Goal: Submit feedback/report problem

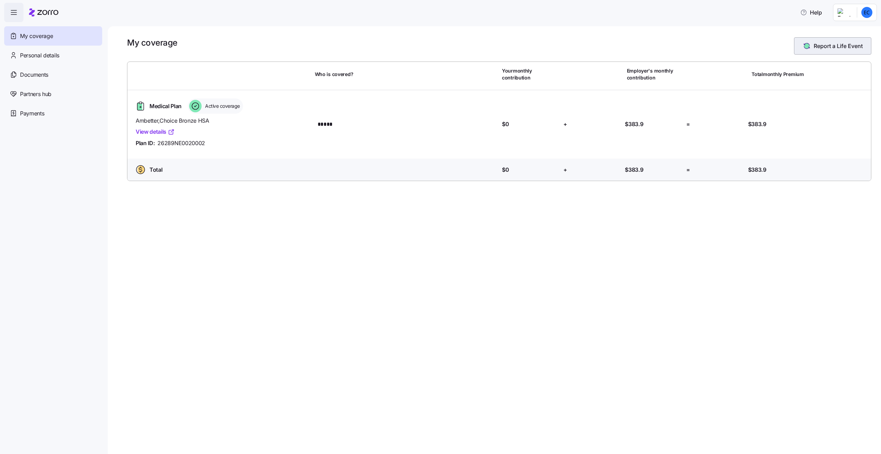
click at [821, 49] on span "Report a Life Event" at bounding box center [838, 46] width 49 height 8
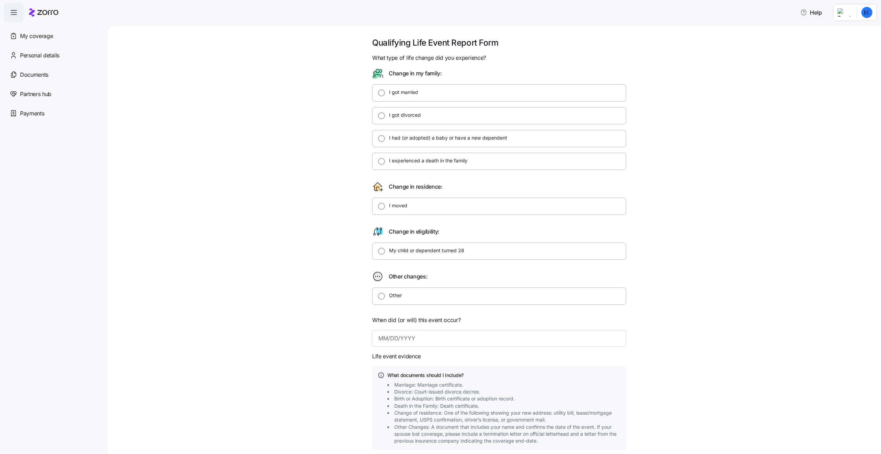
scroll to position [35, 0]
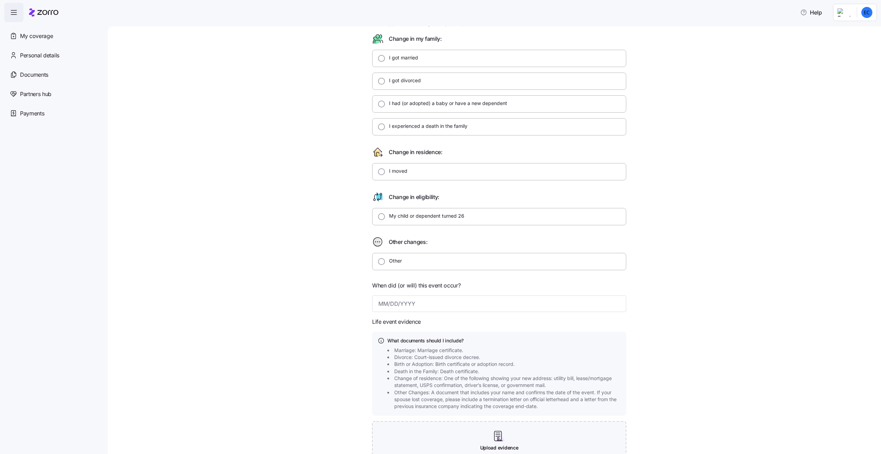
click at [406, 260] on div "Other" at bounding box center [499, 261] width 254 height 17
radio input "true"
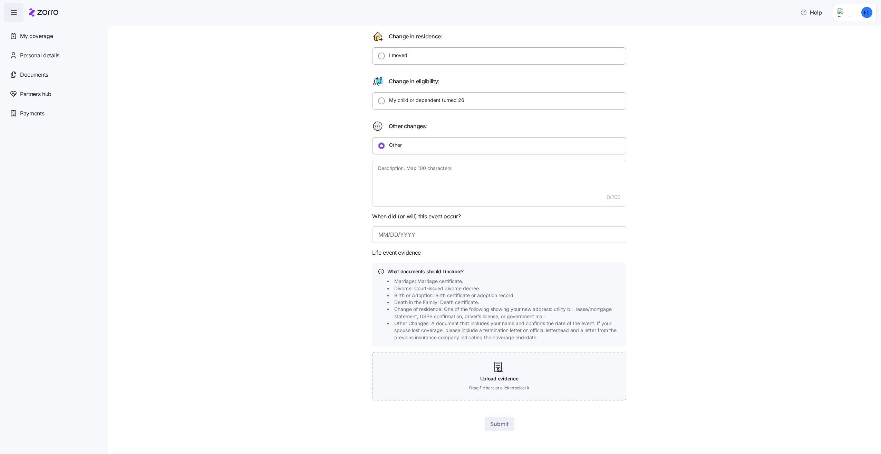
scroll to position [0, 0]
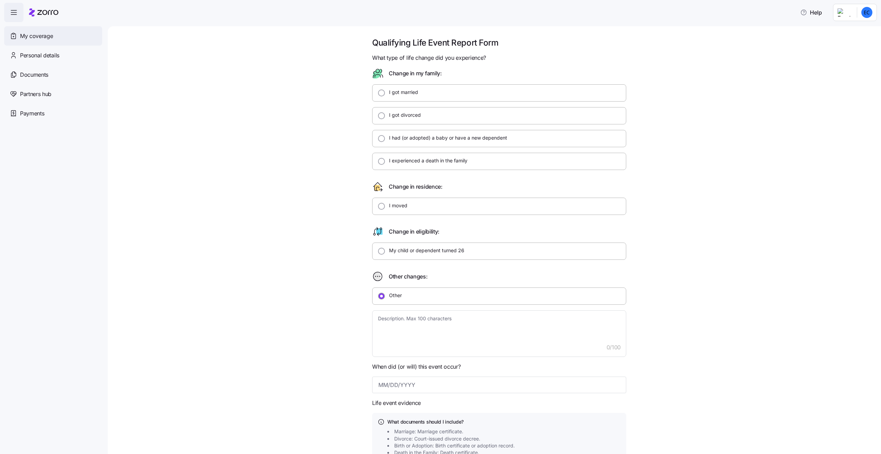
click at [38, 38] on span "My coverage" at bounding box center [36, 36] width 33 height 9
type textarea "x"
